Goal: Information Seeking & Learning: Understand process/instructions

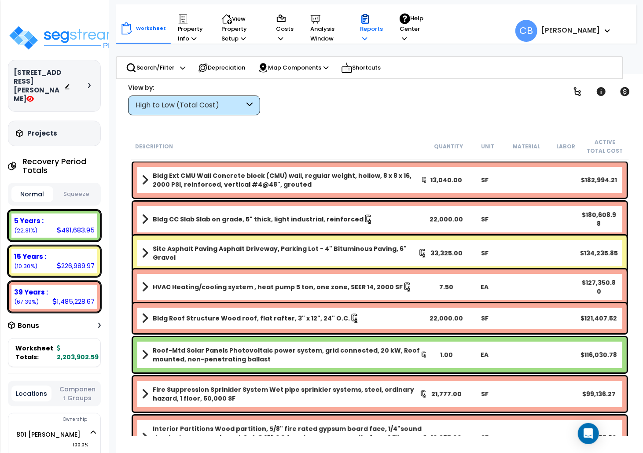
click at [364, 37] on icon at bounding box center [364, 39] width 5 height 6
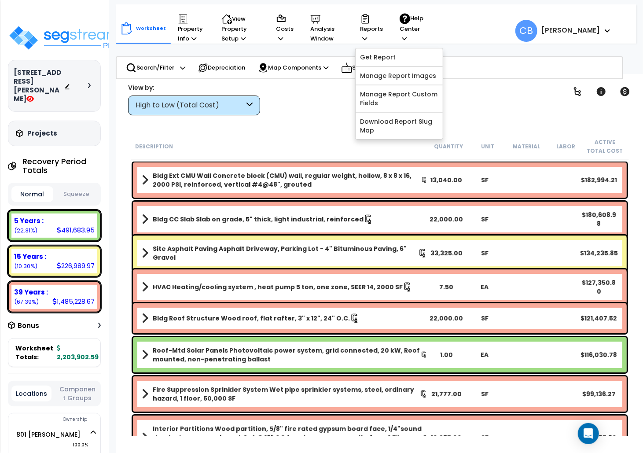
drag, startPoint x: 377, startPoint y: 60, endPoint x: 331, endPoint y: 94, distance: 56.6
click at [331, 94] on div "Clear Filters" at bounding box center [410, 99] width 279 height 33
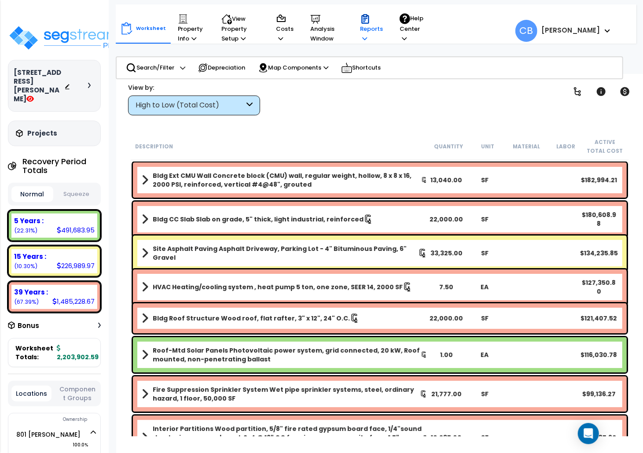
click at [363, 30] on p "Reports" at bounding box center [371, 29] width 23 height 30
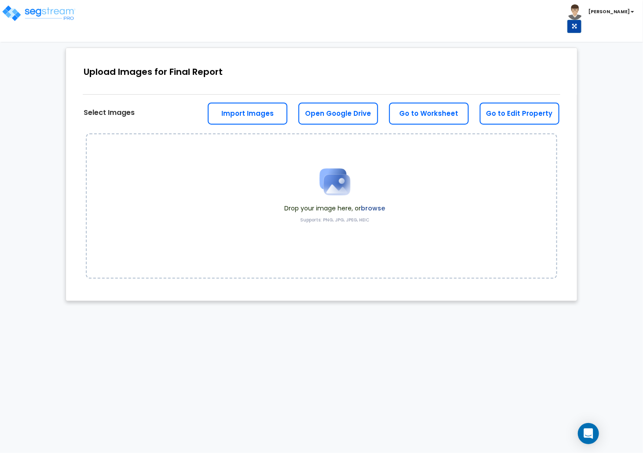
click at [372, 206] on label "browse" at bounding box center [373, 208] width 24 height 9
click at [375, 208] on label "browse" at bounding box center [373, 208] width 24 height 9
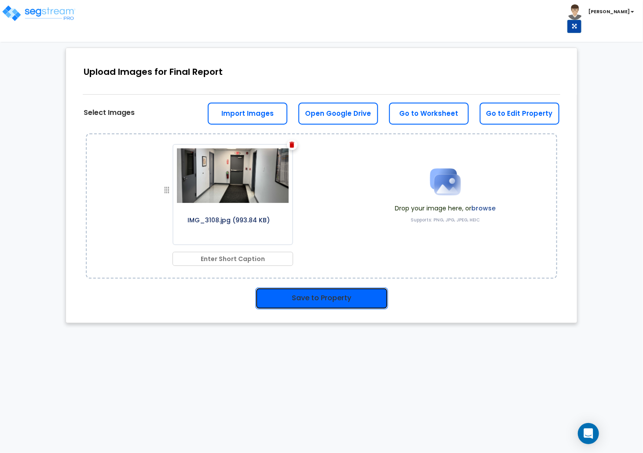
click at [307, 294] on button "Save to Property" at bounding box center [321, 298] width 133 height 22
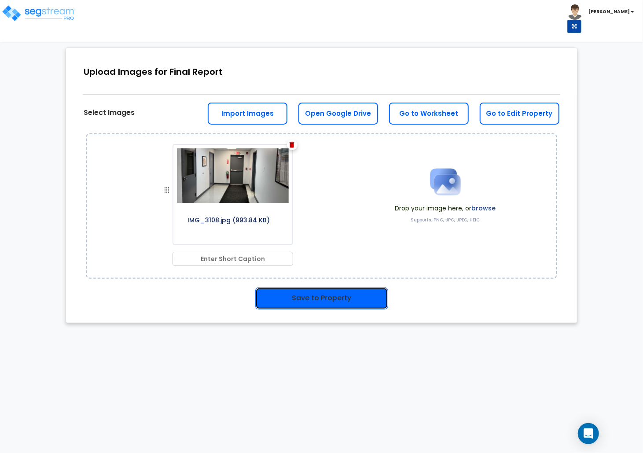
click at [307, 294] on button "Save to Property" at bounding box center [321, 298] width 133 height 22
click at [37, 289] on div "0% Upload Images for Final Report Go to Edit Property Go to Worksheet Open Goog…" at bounding box center [321, 185] width 643 height 293
click at [319, 296] on button "Save to Property" at bounding box center [321, 298] width 133 height 22
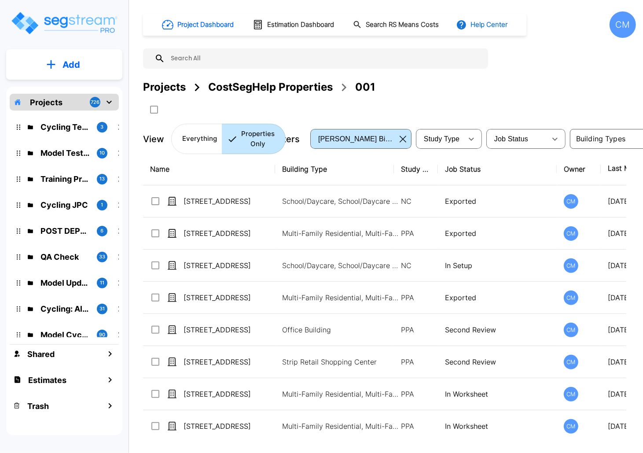
click at [483, 26] on button "Help Center" at bounding box center [482, 24] width 57 height 17
click at [480, 84] on li "Tours" at bounding box center [504, 80] width 85 height 16
click at [519, 65] on div "Explore the Project Management Dashboard Create an Estimate Create a Property E…" at bounding box center [321, 226] width 643 height 453
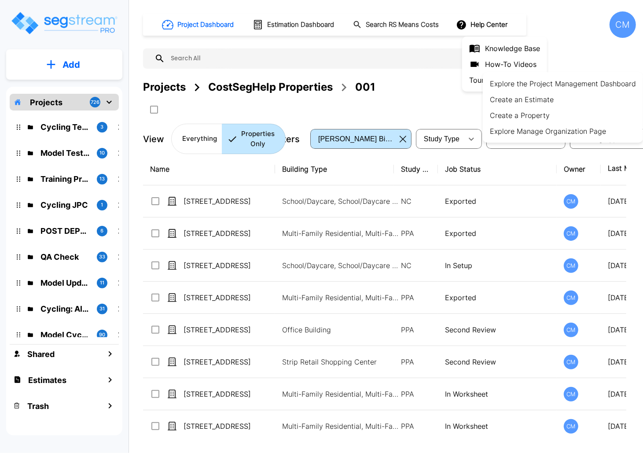
click at [477, 61] on div at bounding box center [321, 226] width 643 height 453
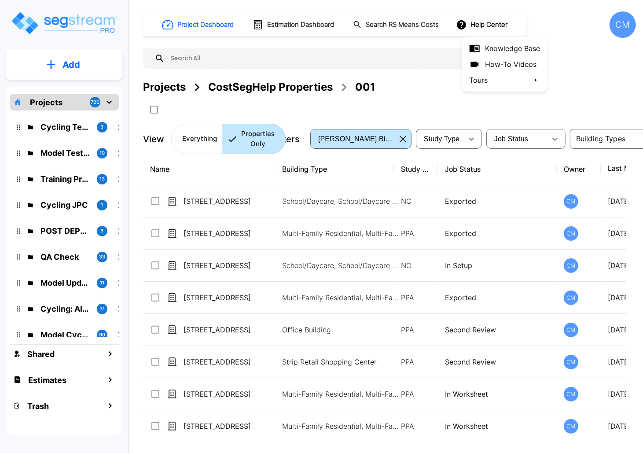
click at [476, 62] on icon at bounding box center [475, 64] width 8 height 5
click at [615, 32] on div "CM" at bounding box center [622, 24] width 26 height 26
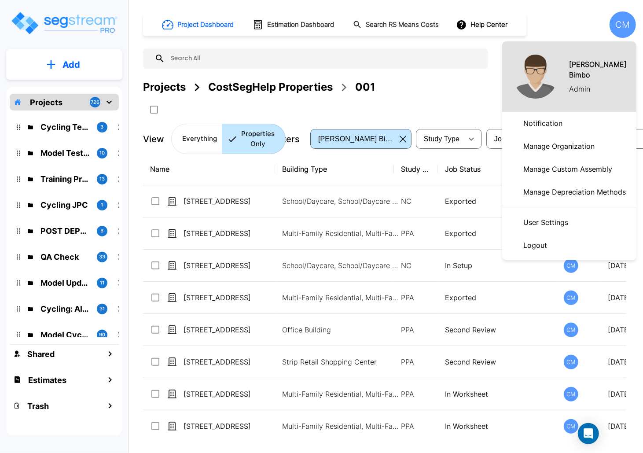
click at [544, 148] on p "Manage Organization" at bounding box center [559, 146] width 78 height 18
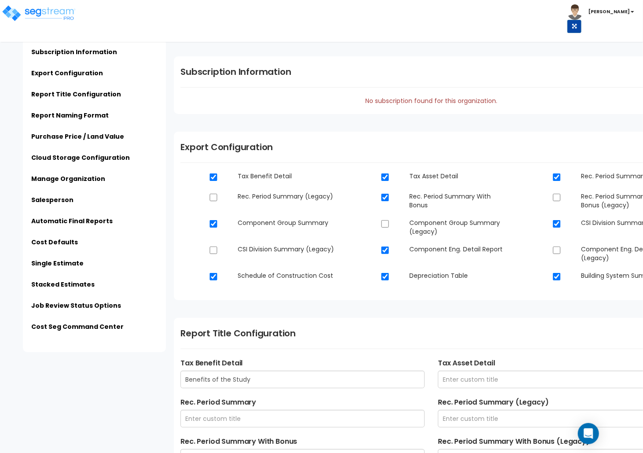
click at [472, 2] on div "Toggle navigation Cherry Mae" at bounding box center [321, 16] width 643 height 33
click at [171, 27] on nav "Toggle navigation Cherry Mae" at bounding box center [321, 21] width 643 height 42
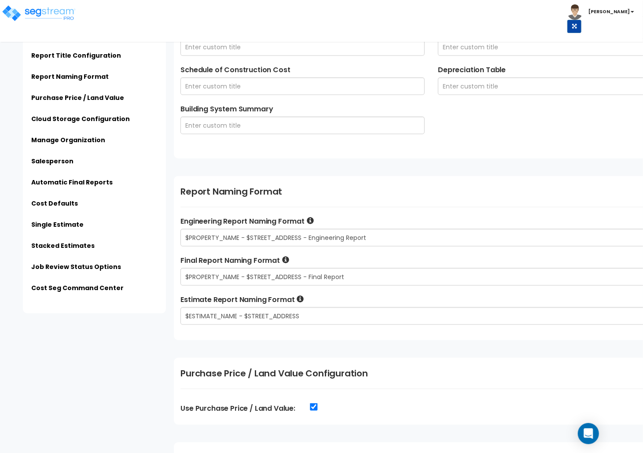
scroll to position [821, 0]
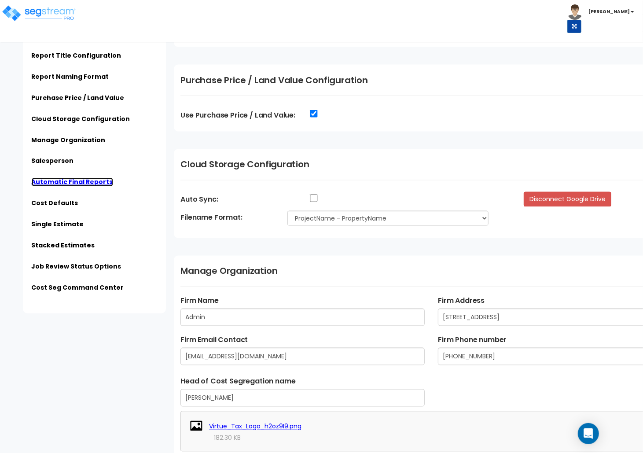
click at [73, 182] on link "Automatic Final Reports" at bounding box center [72, 182] width 81 height 9
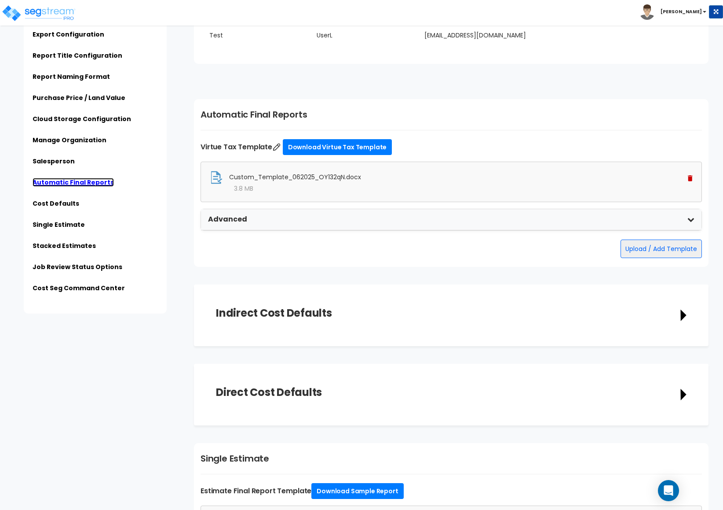
scroll to position [1903, 0]
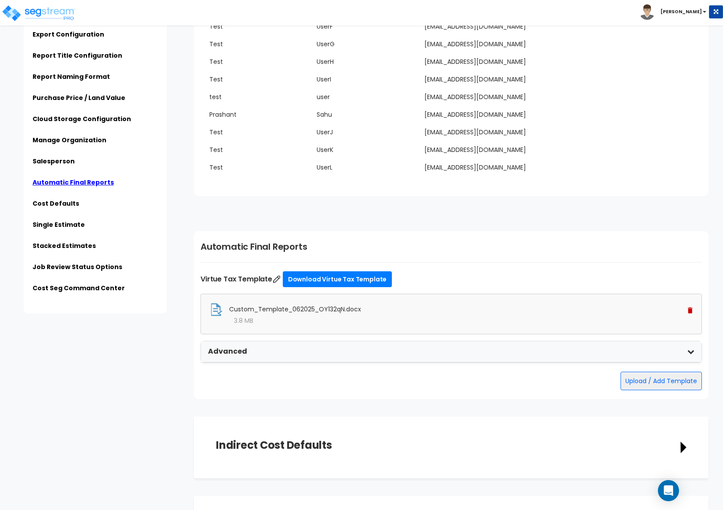
click at [334, 349] on div "Advanced" at bounding box center [451, 351] width 501 height 21
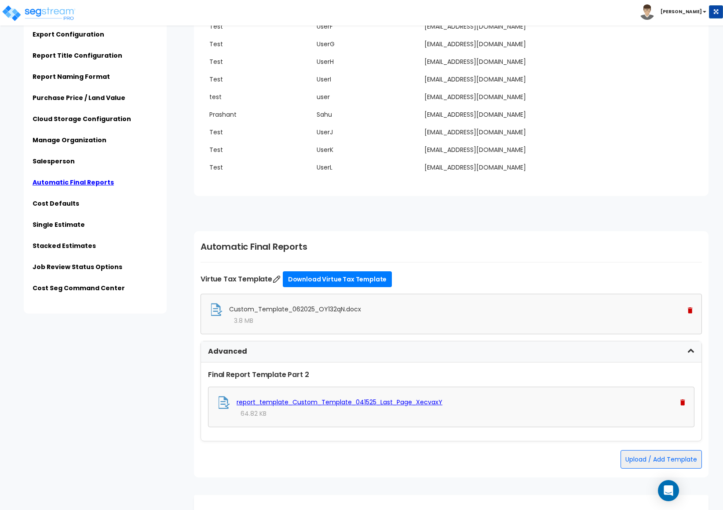
scroll to position [2101, 0]
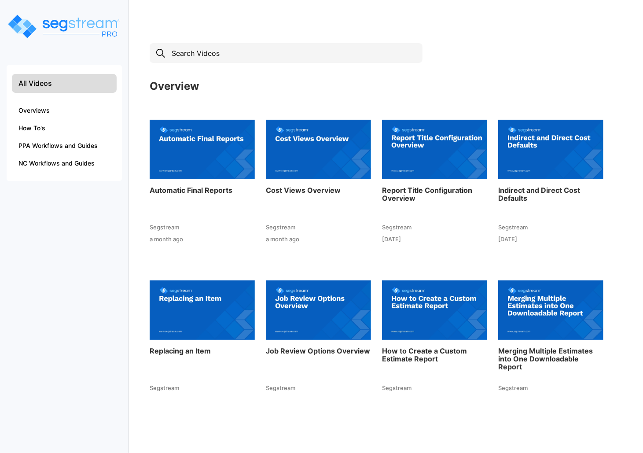
click at [222, 157] on img at bounding box center [202, 149] width 105 height 97
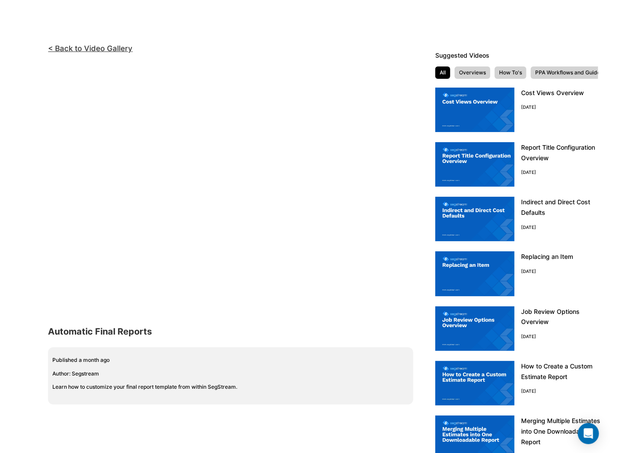
click at [381, 335] on div "Automatic Final Reports" at bounding box center [235, 331] width 374 height 18
